Goal: Task Accomplishment & Management: Use online tool/utility

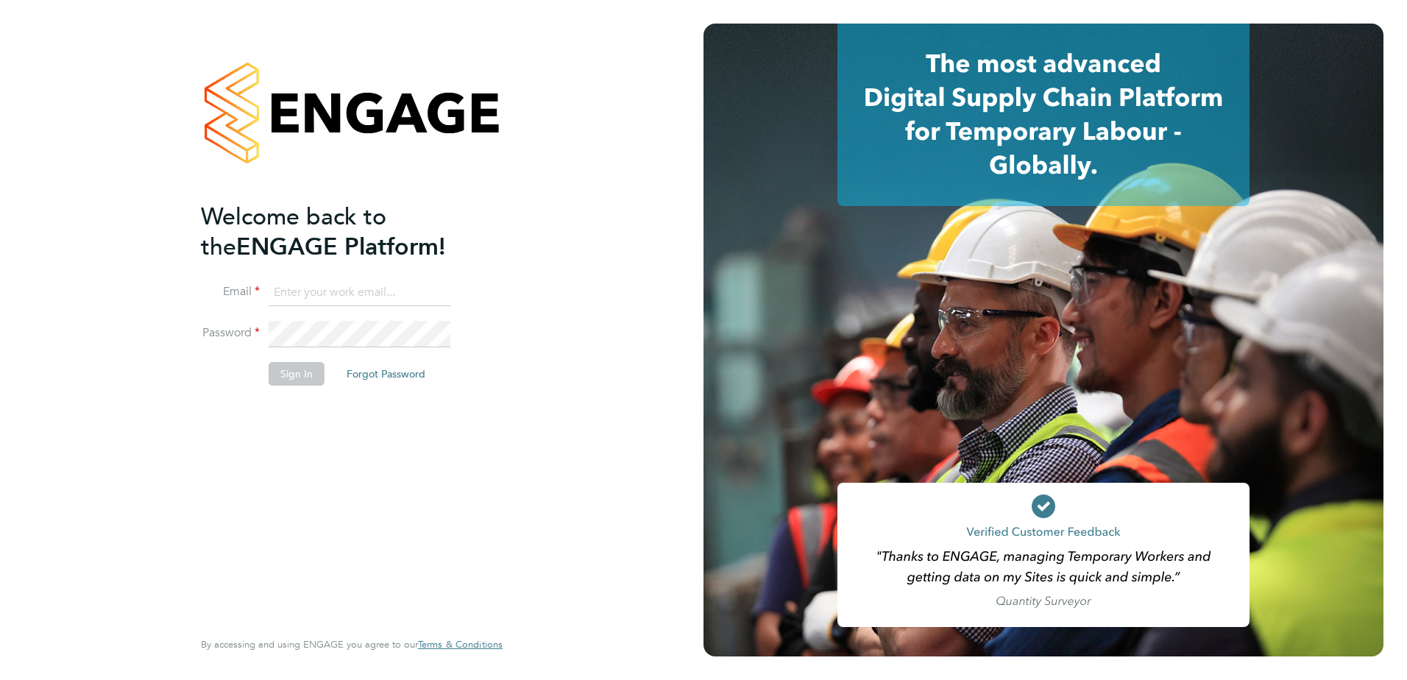
type input "john.oneill2@vistry.co.uk"
click at [295, 372] on button "Sign In" at bounding box center [297, 374] width 56 height 24
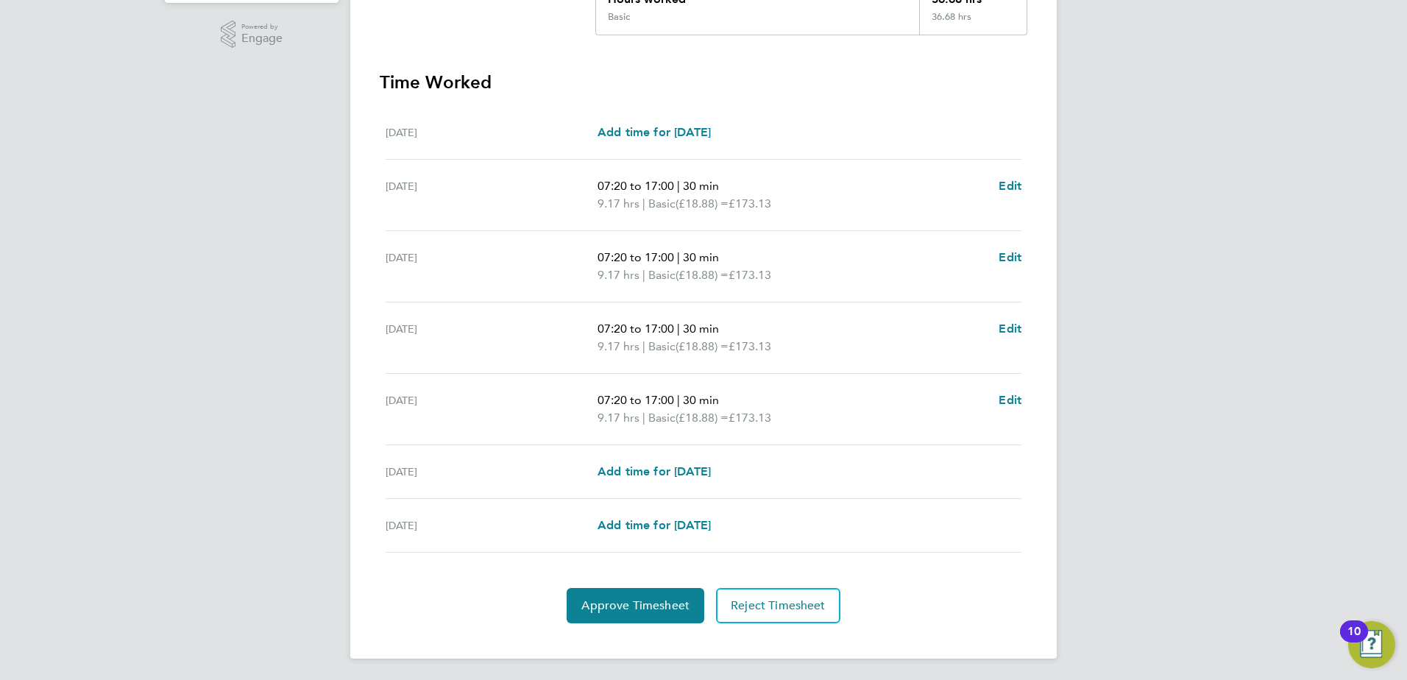
scroll to position [366, 0]
click at [628, 611] on button "Approve Timesheet" at bounding box center [636, 603] width 138 height 35
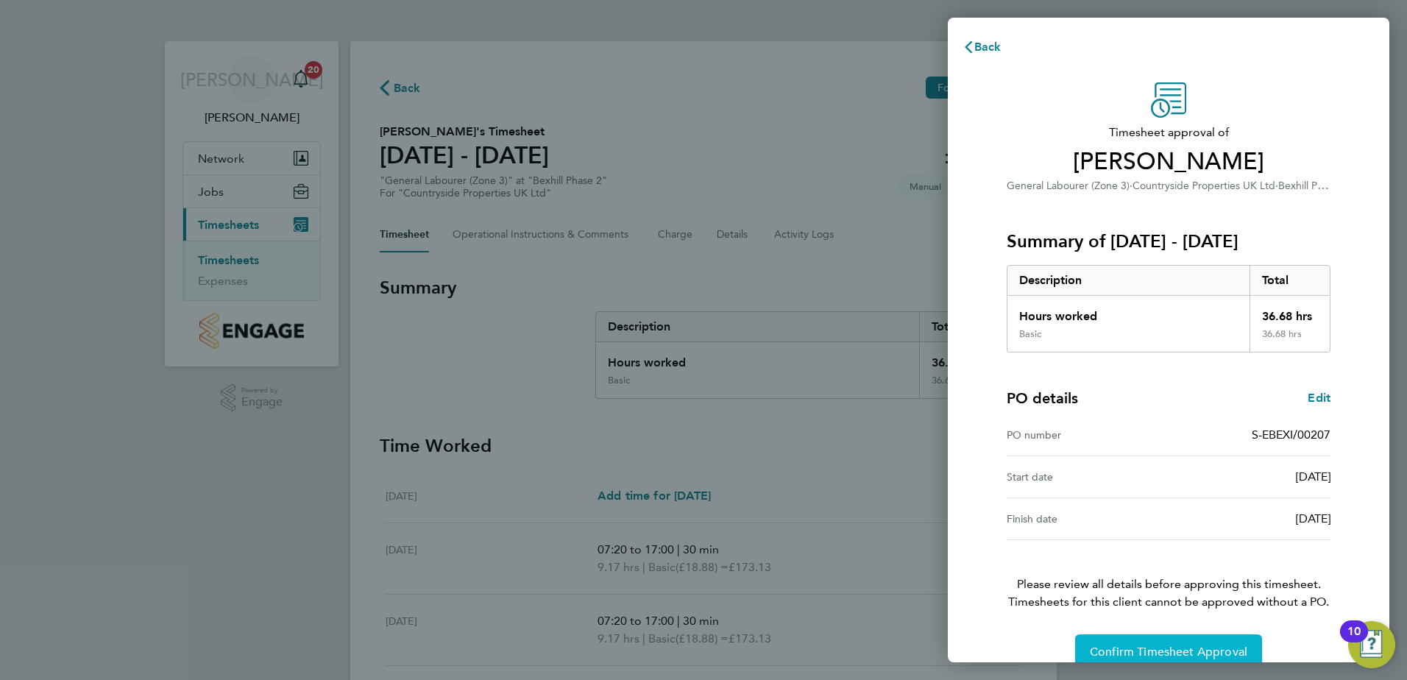
click at [1120, 643] on button "Confirm Timesheet Approval" at bounding box center [1168, 651] width 187 height 35
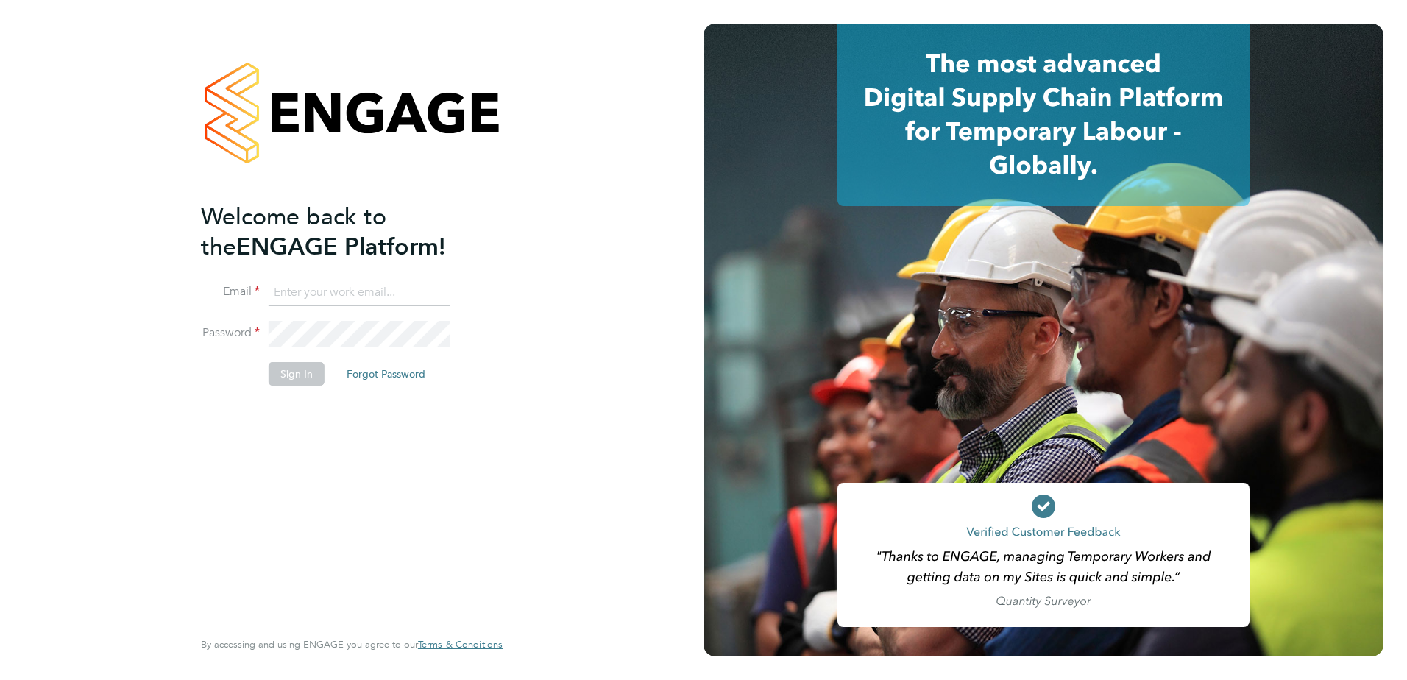
type input "john.oneill2@vistry.co.uk"
click at [299, 375] on button "Sign In" at bounding box center [297, 374] width 56 height 24
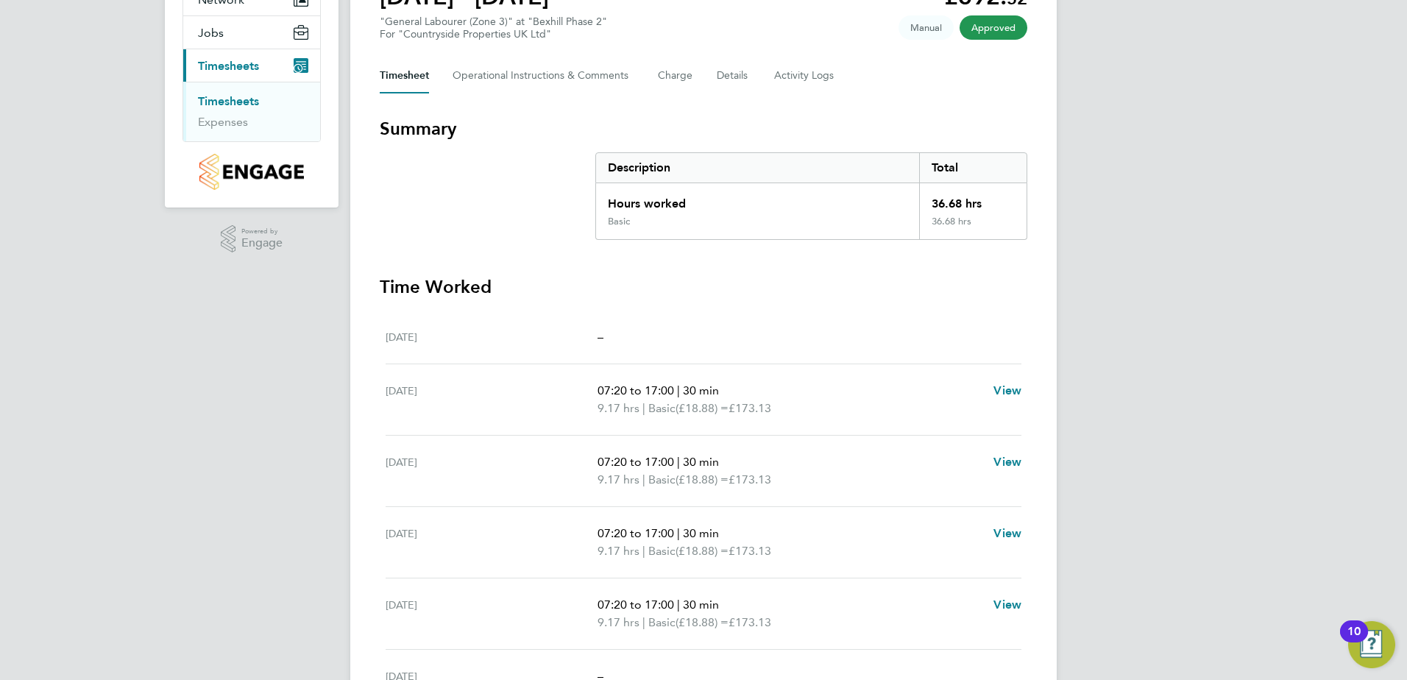
scroll to position [1, 0]
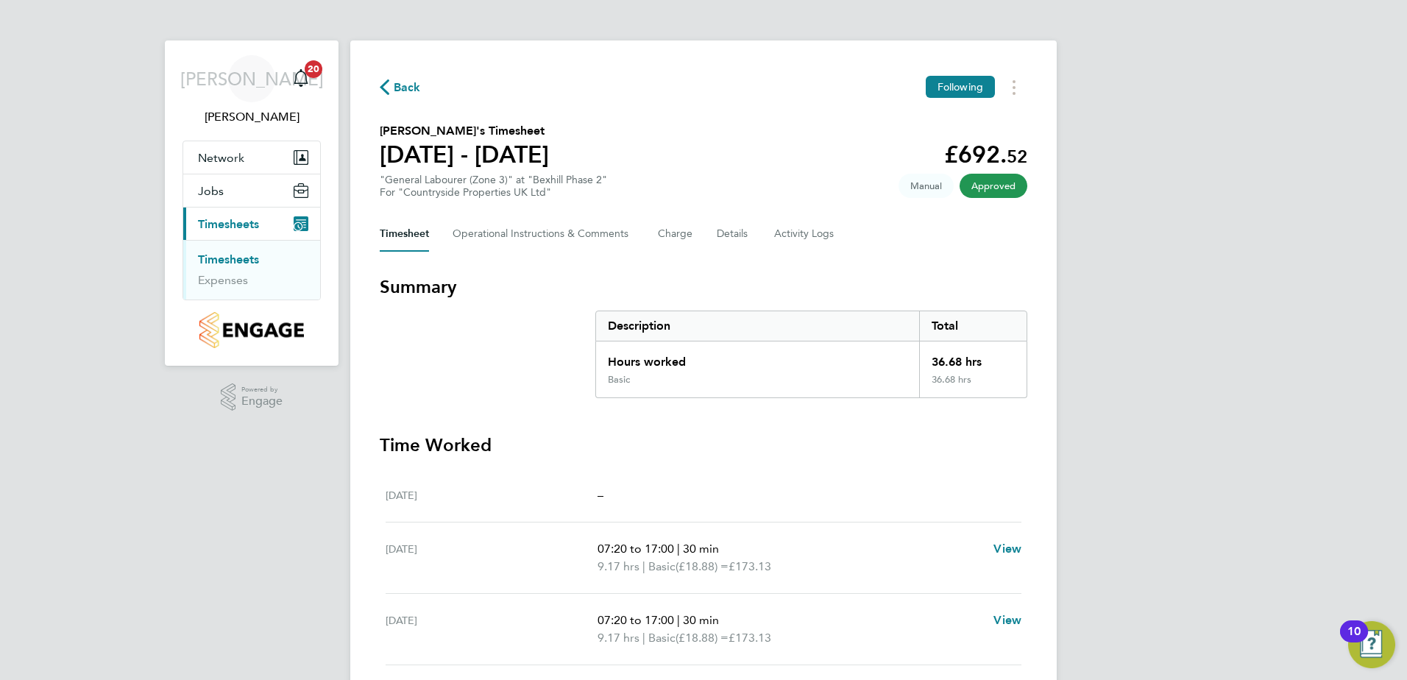
click at [977, 187] on span "Approved" at bounding box center [994, 186] width 68 height 24
